Goal: Task Accomplishment & Management: Manage account settings

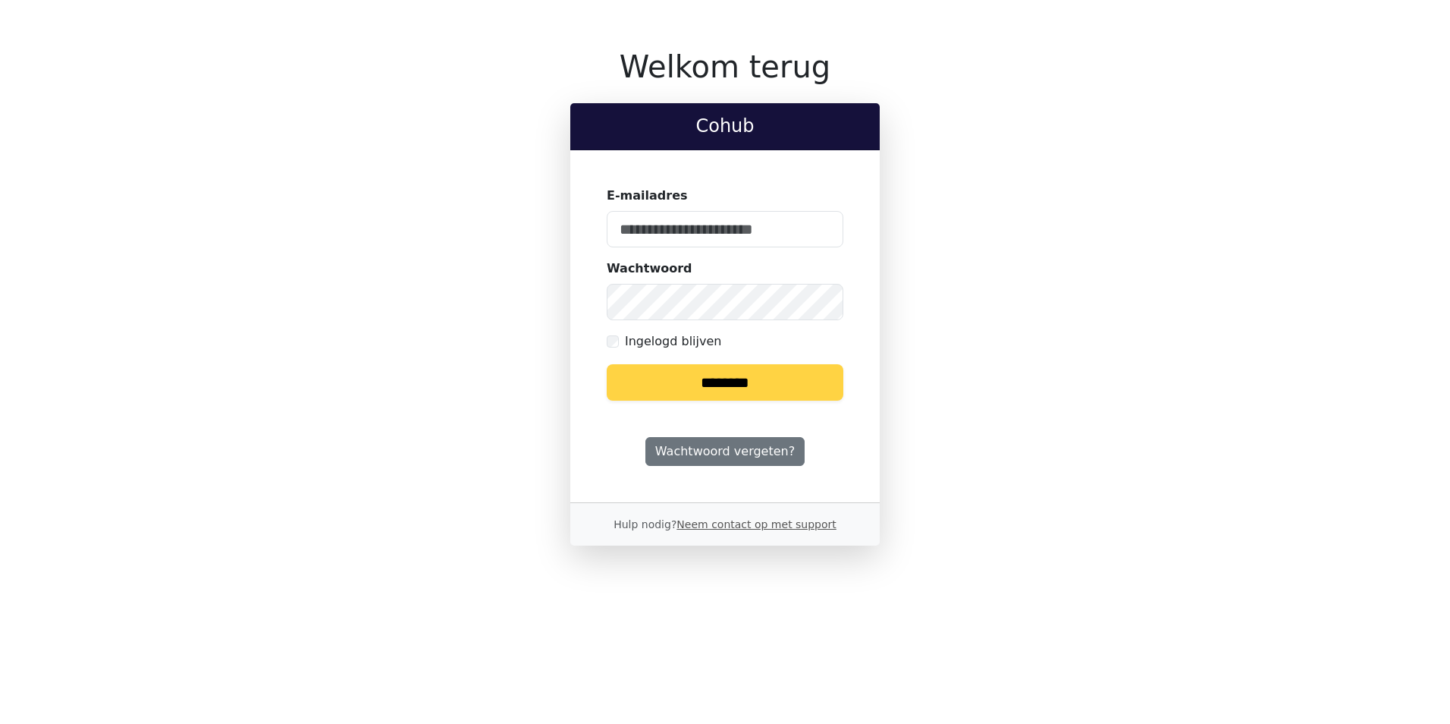
type input "**********"
click at [720, 385] on input "********" at bounding box center [725, 382] width 237 height 36
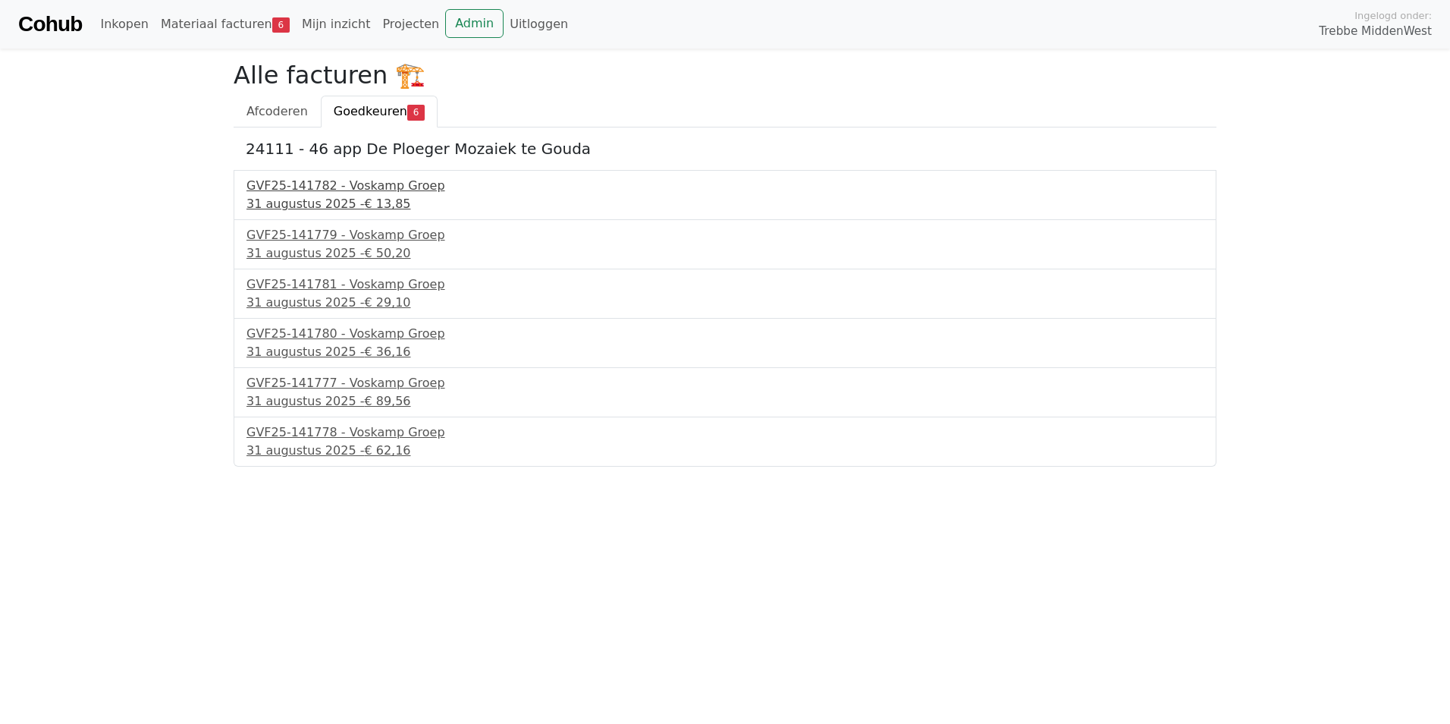
click at [328, 193] on div "GVF25-141782 - Voskamp Groep" at bounding box center [724, 186] width 957 height 18
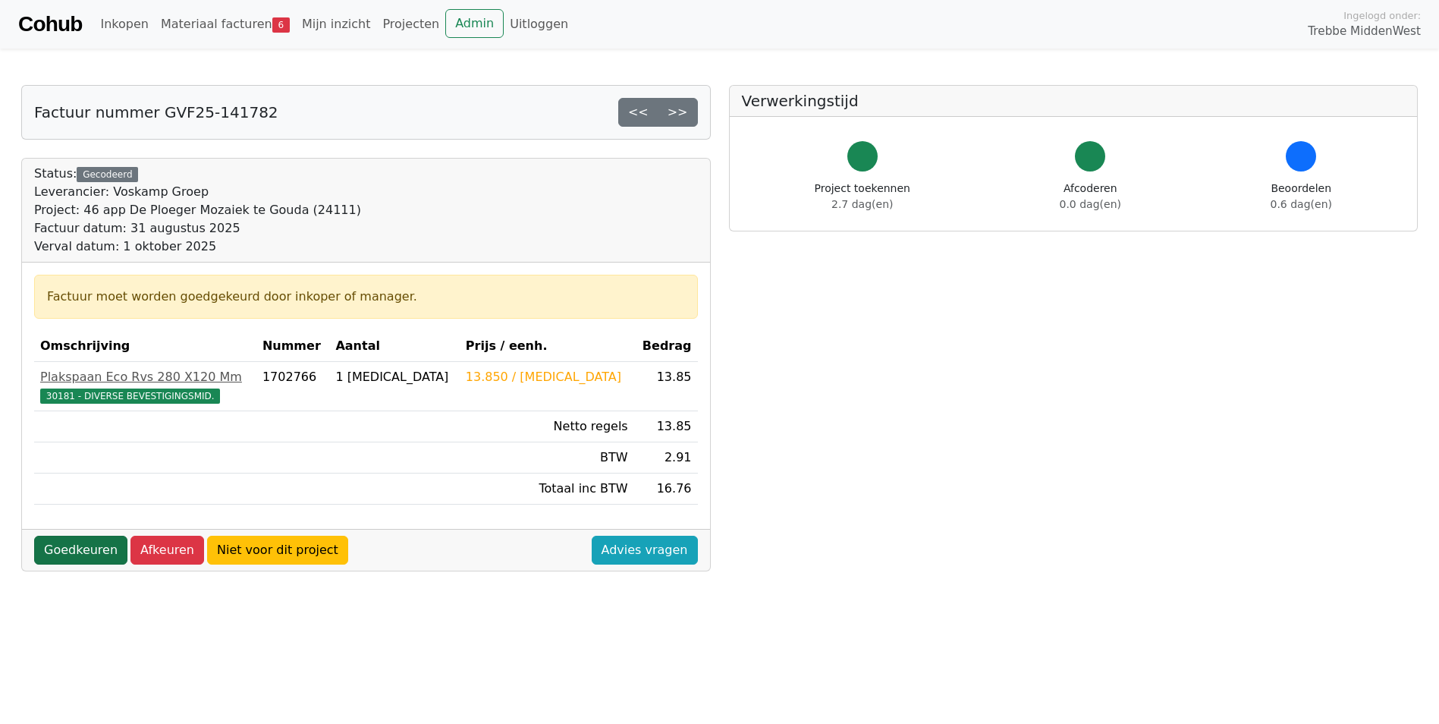
click at [91, 551] on link "Goedkeuren" at bounding box center [80, 549] width 93 height 29
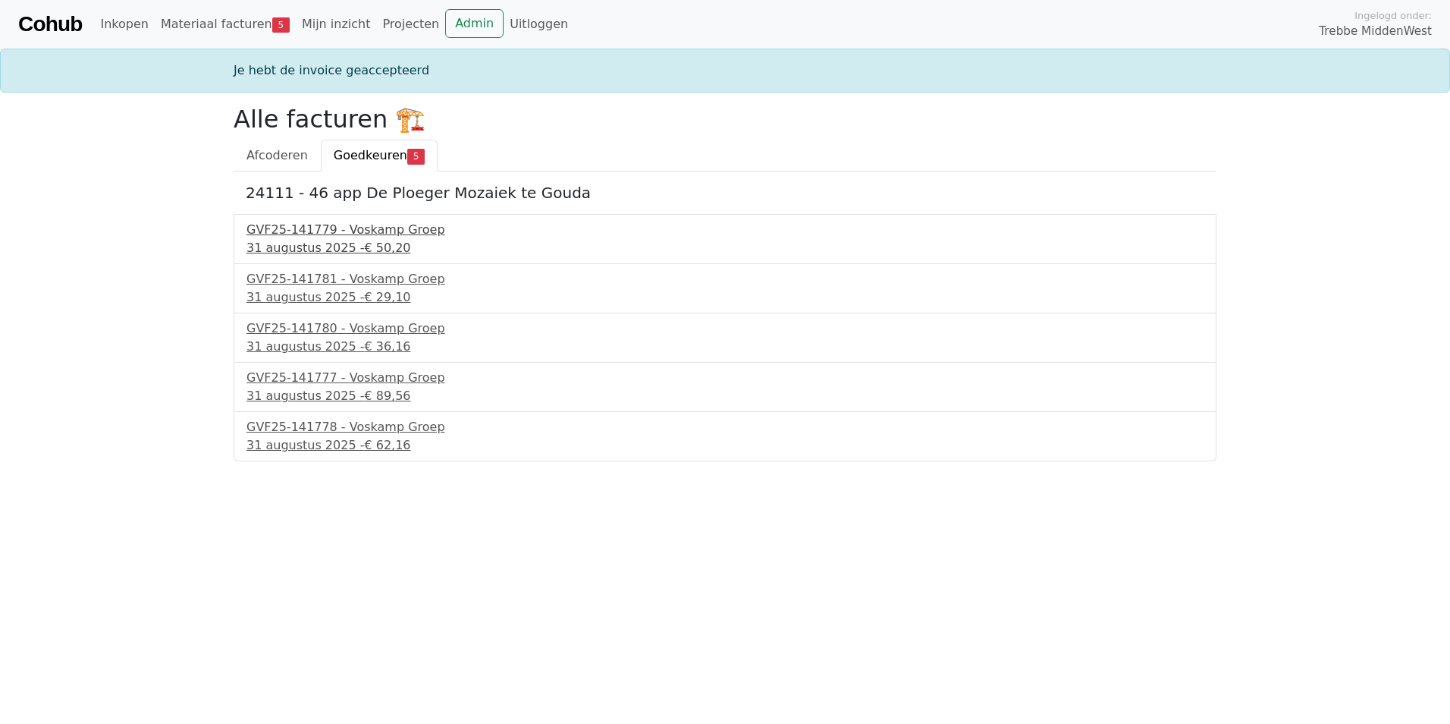
click at [306, 240] on div "31 augustus 2025 - € 50,20" at bounding box center [724, 248] width 957 height 18
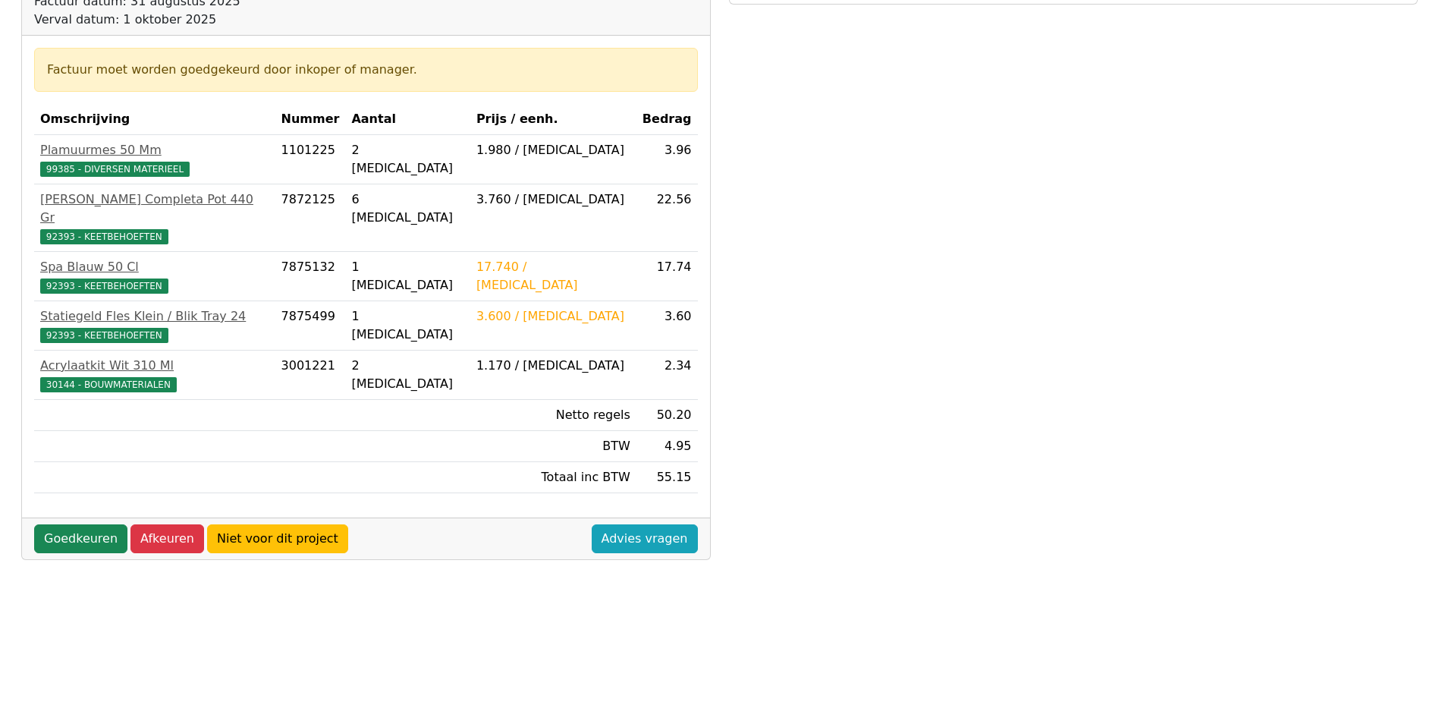
scroll to position [228, 0]
click at [88, 525] on link "Goedkeuren" at bounding box center [80, 537] width 93 height 29
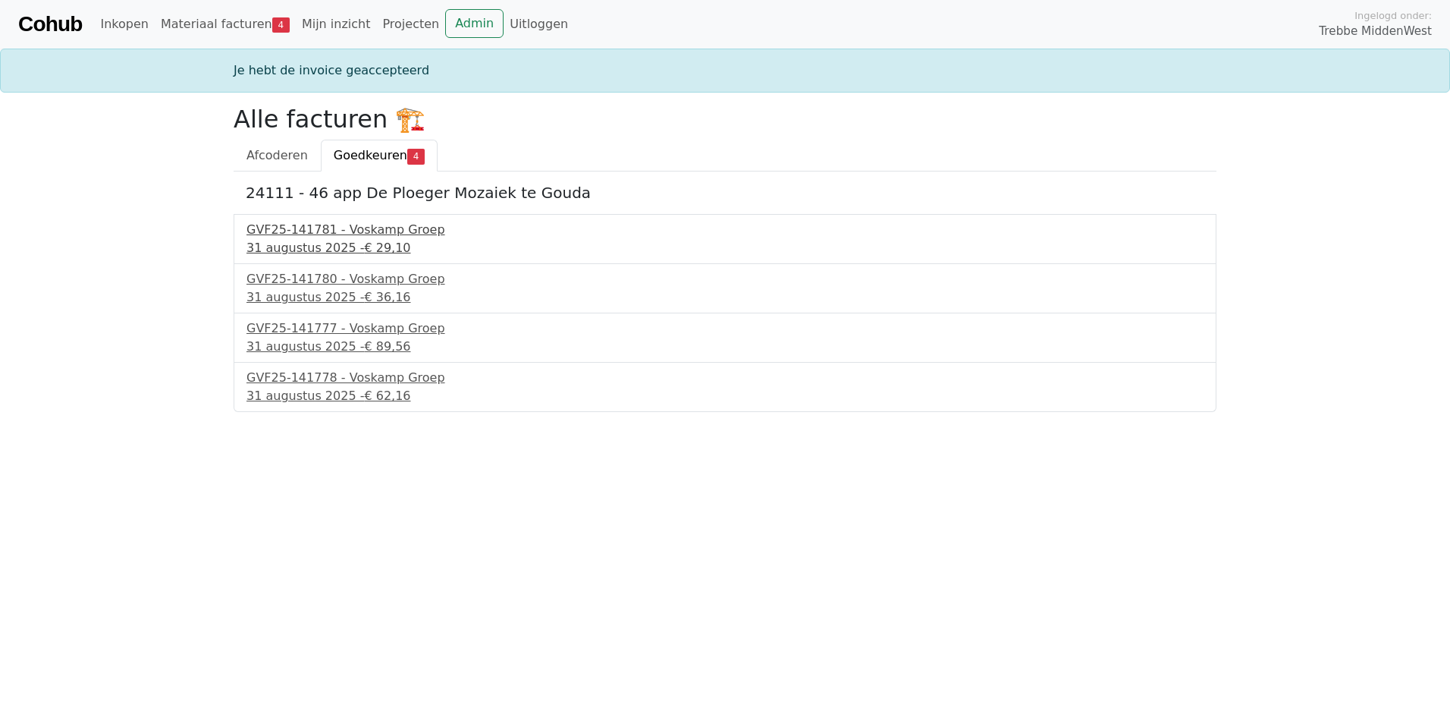
click at [319, 236] on div "GVF25-141781 - Voskamp Groep" at bounding box center [724, 230] width 957 height 18
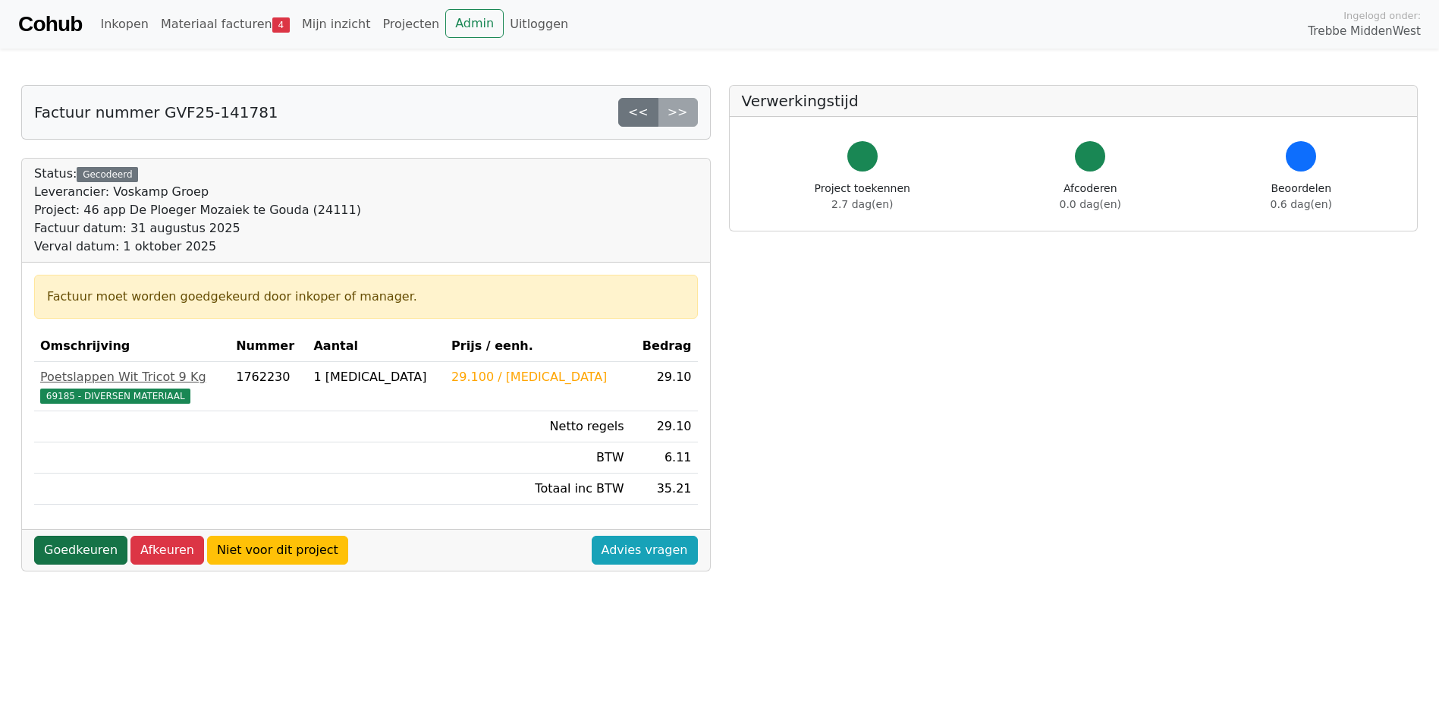
click at [83, 553] on link "Goedkeuren" at bounding box center [80, 549] width 93 height 29
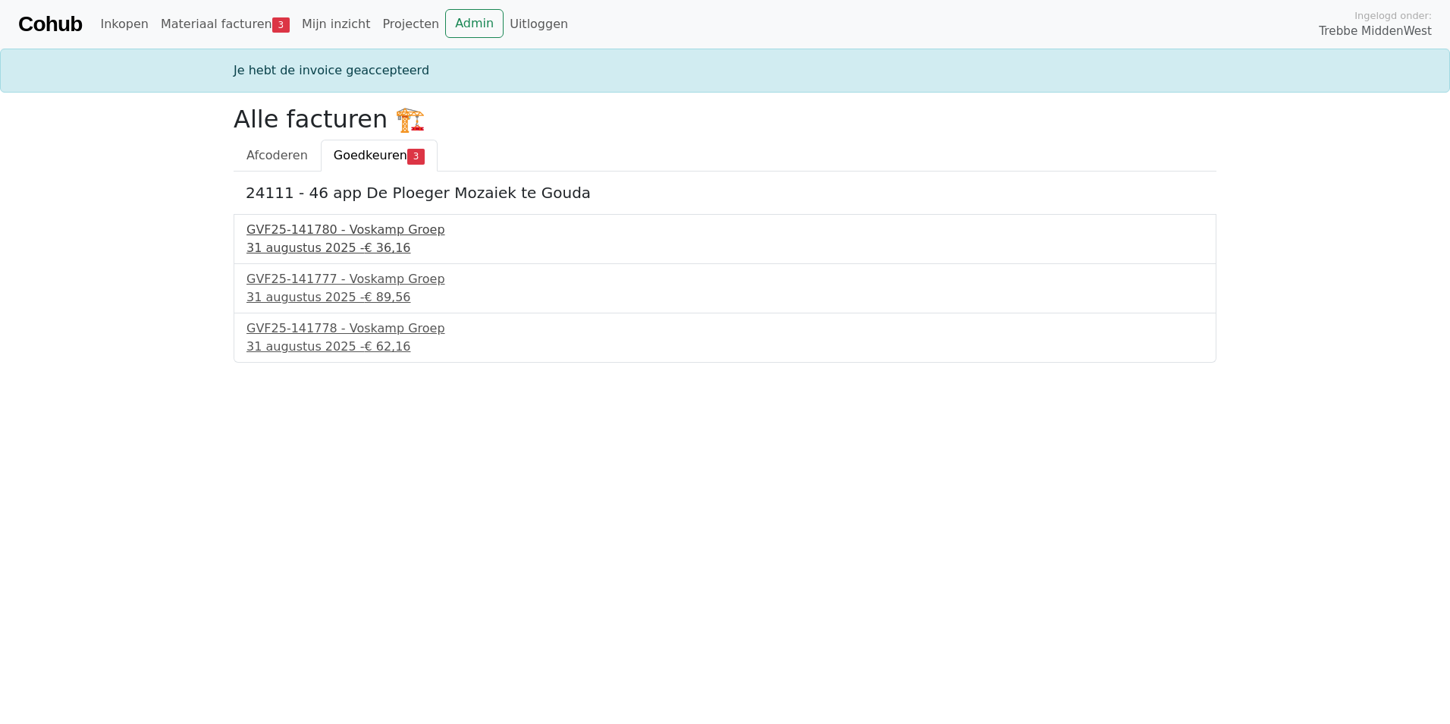
click at [299, 242] on div "[DATE] - € 36,16" at bounding box center [724, 248] width 957 height 18
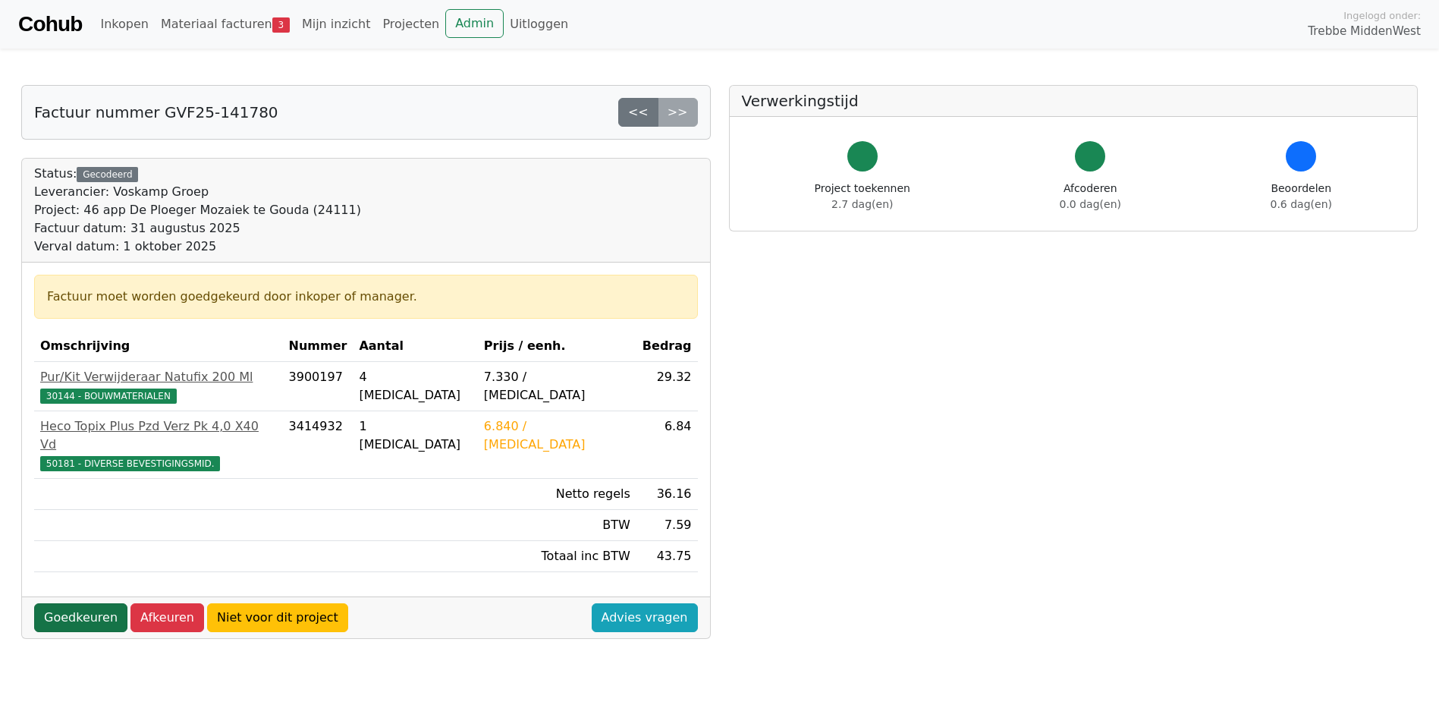
click at [84, 603] on link "Goedkeuren" at bounding box center [80, 617] width 93 height 29
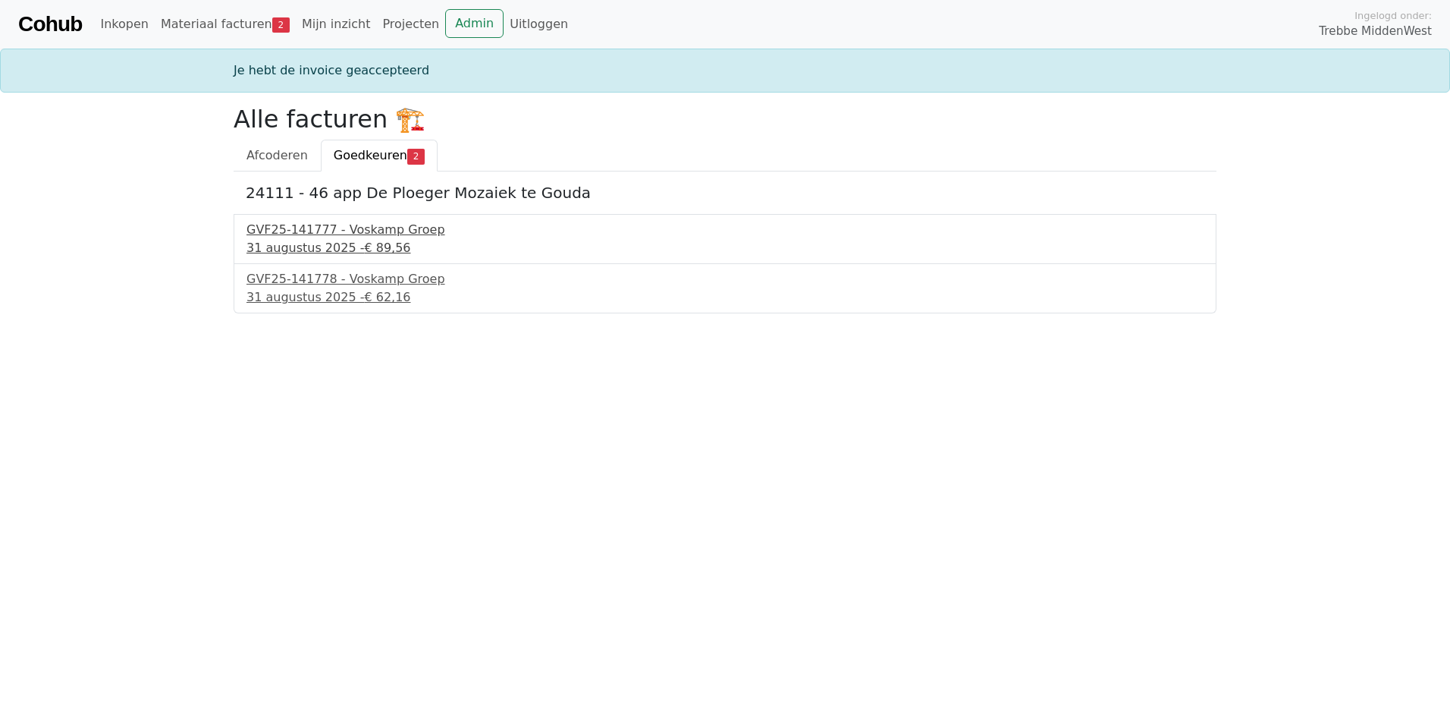
click at [334, 245] on div "31 augustus 2025 - € 89,56" at bounding box center [724, 248] width 957 height 18
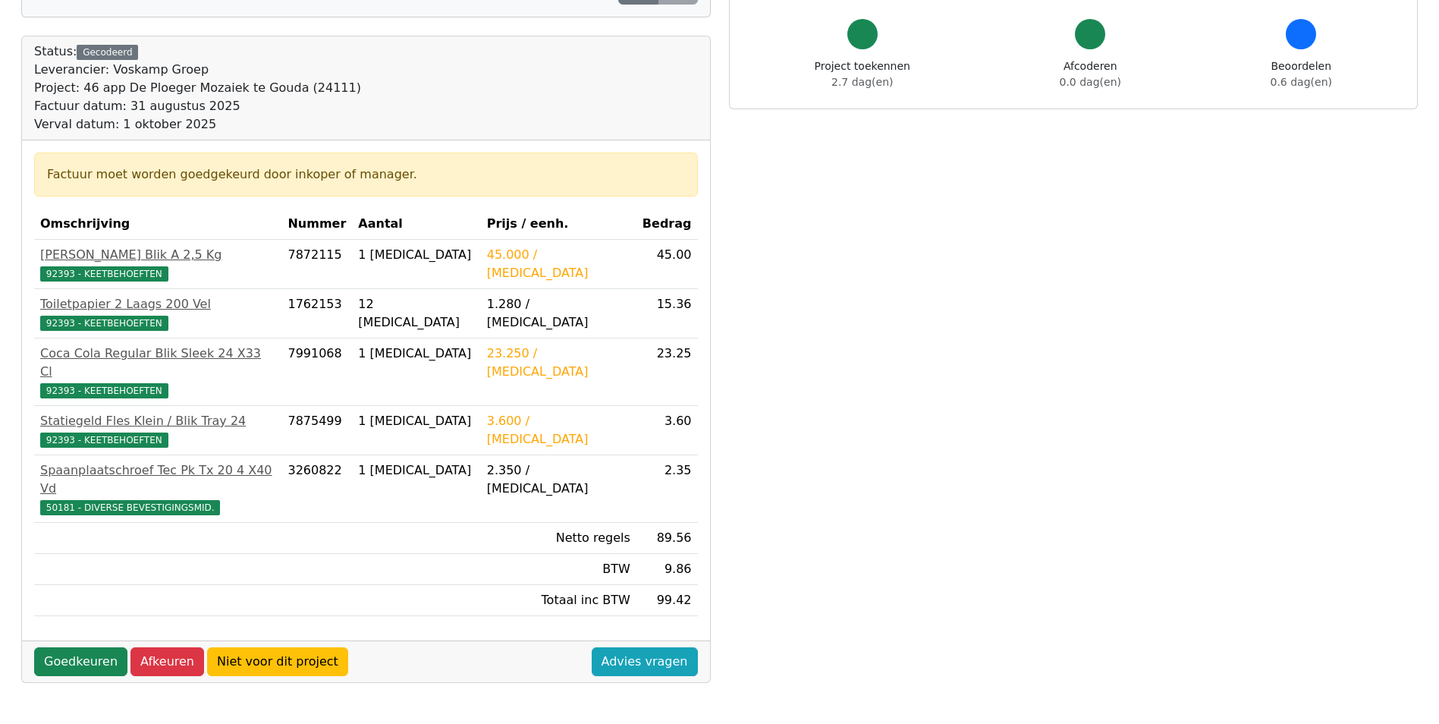
scroll to position [152, 0]
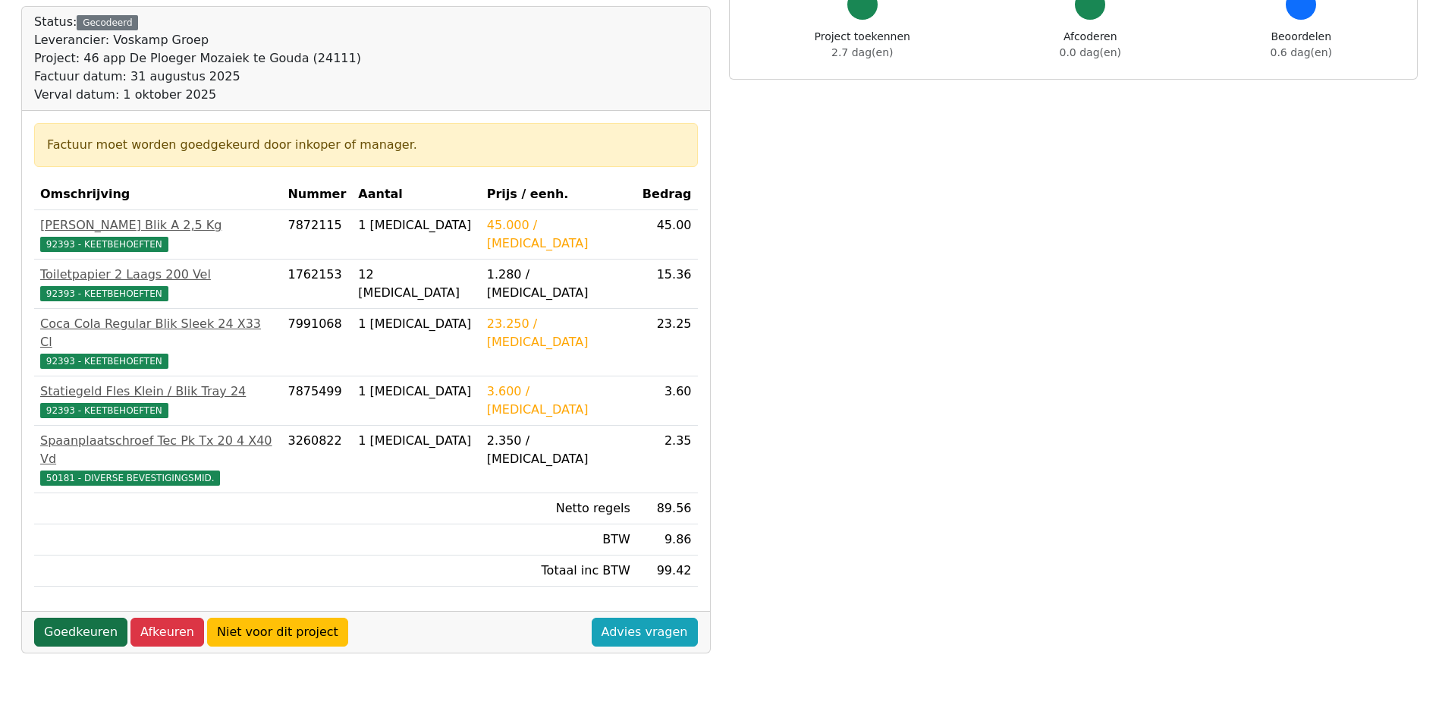
click at [88, 617] on link "Goedkeuren" at bounding box center [80, 631] width 93 height 29
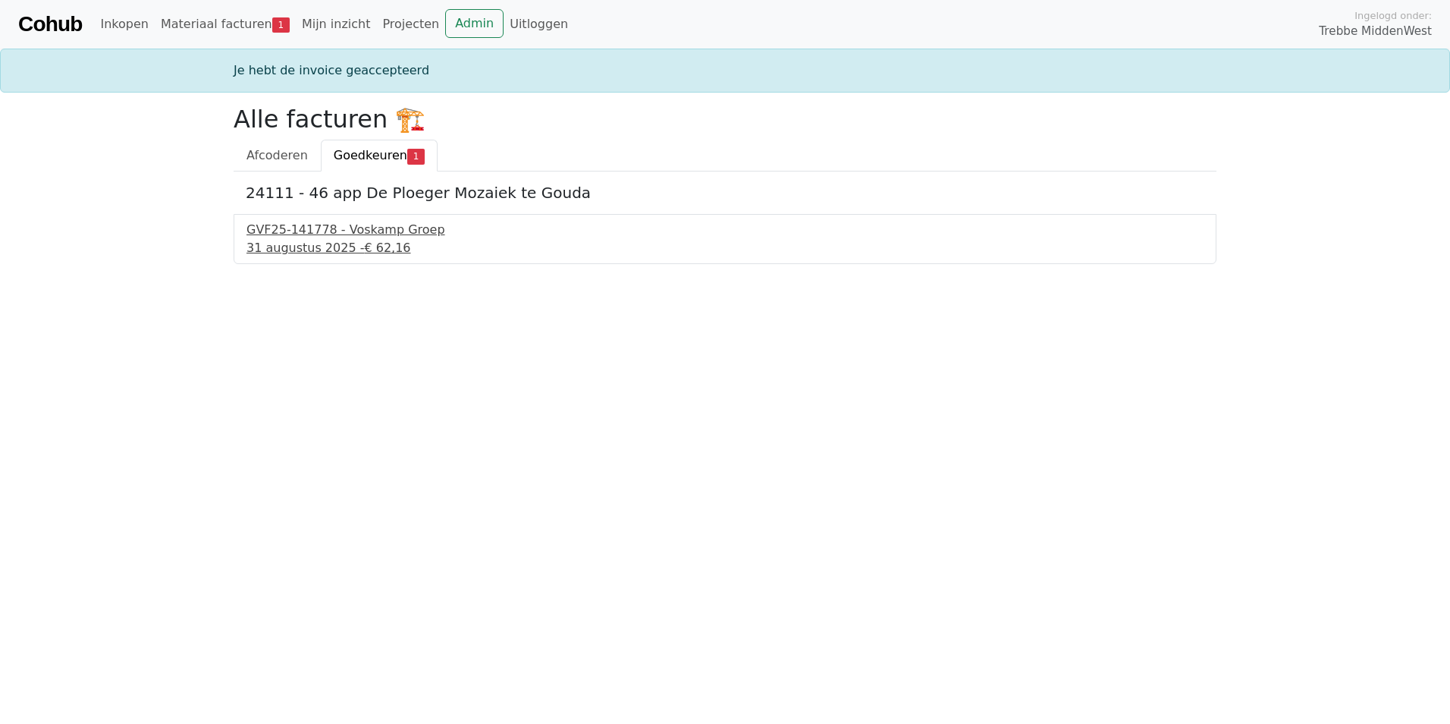
click at [314, 242] on div "31 augustus 2025 - € 62,16" at bounding box center [724, 248] width 957 height 18
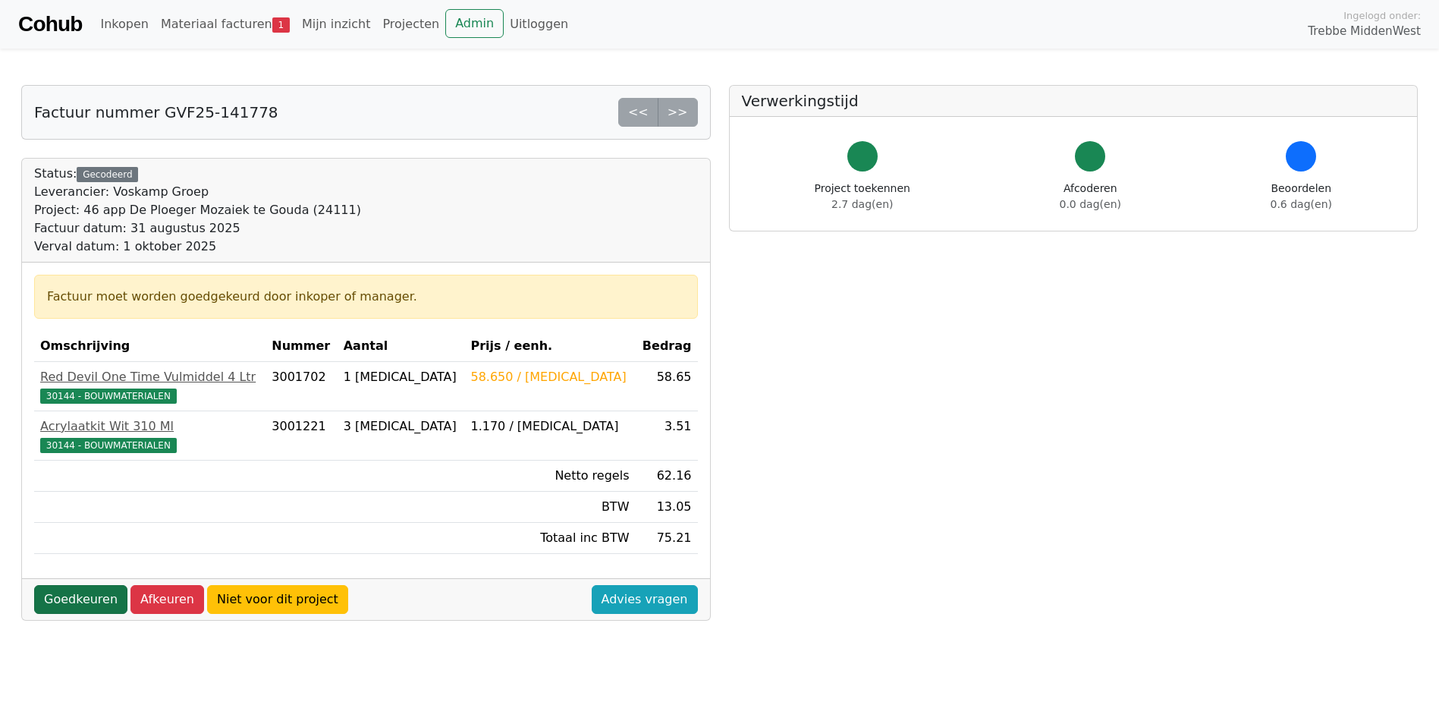
click at [75, 601] on link "Goedkeuren" at bounding box center [80, 599] width 93 height 29
